Goal: Navigation & Orientation: Find specific page/section

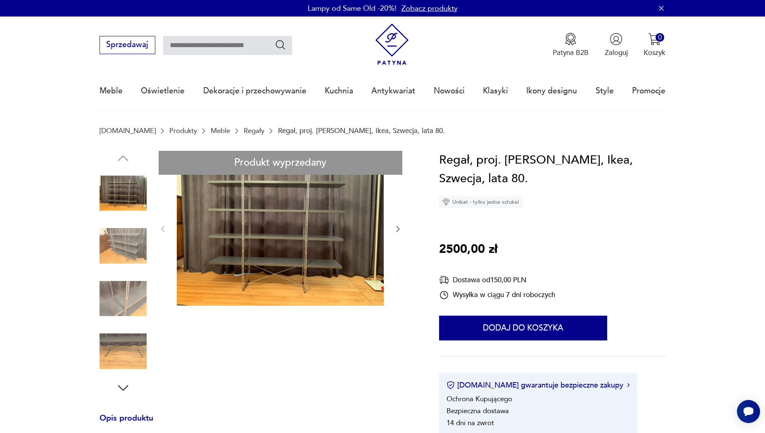
click at [244, 130] on link "Regały" at bounding box center [254, 131] width 21 height 8
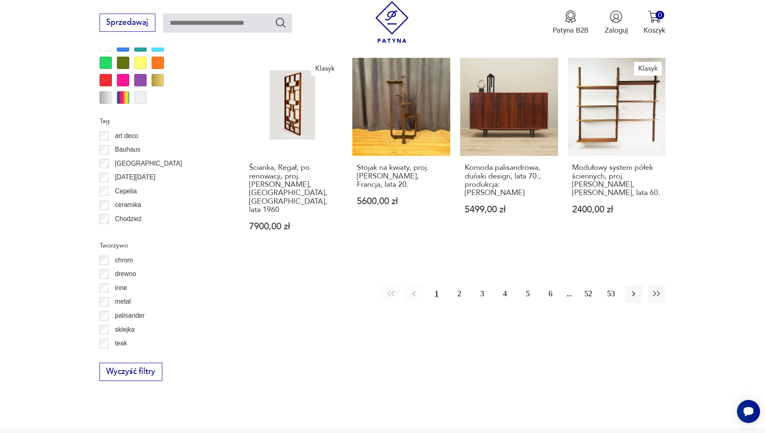
click at [110, 262] on label "chrom" at bounding box center [121, 260] width 24 height 14
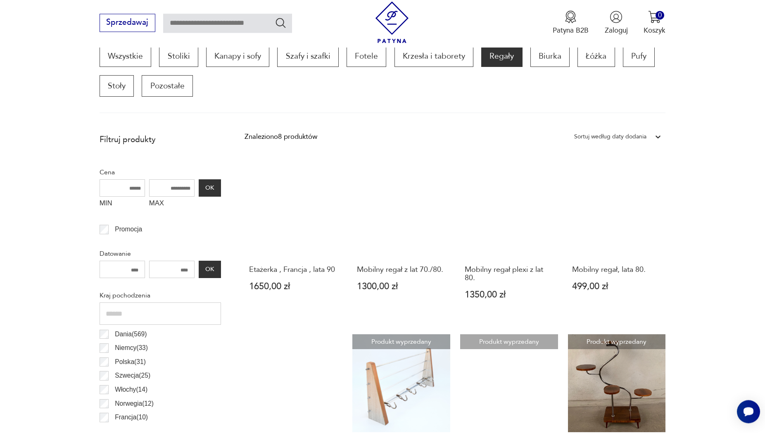
scroll to position [401, 0]
